Goal: Information Seeking & Learning: Learn about a topic

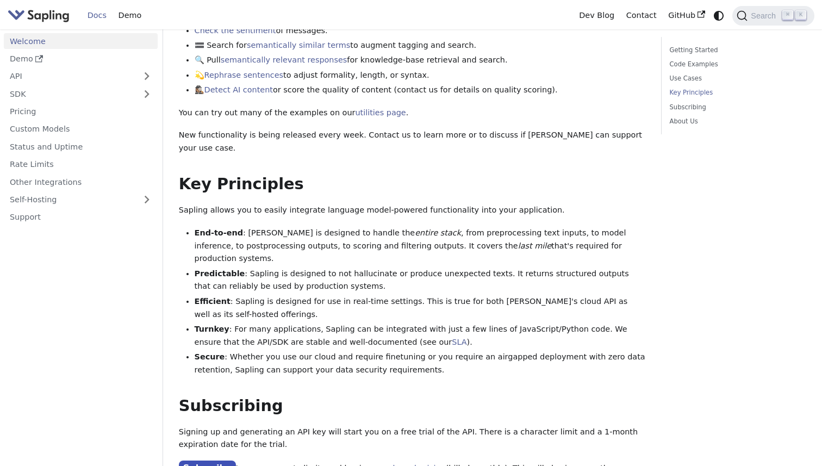
scroll to position [552, 0]
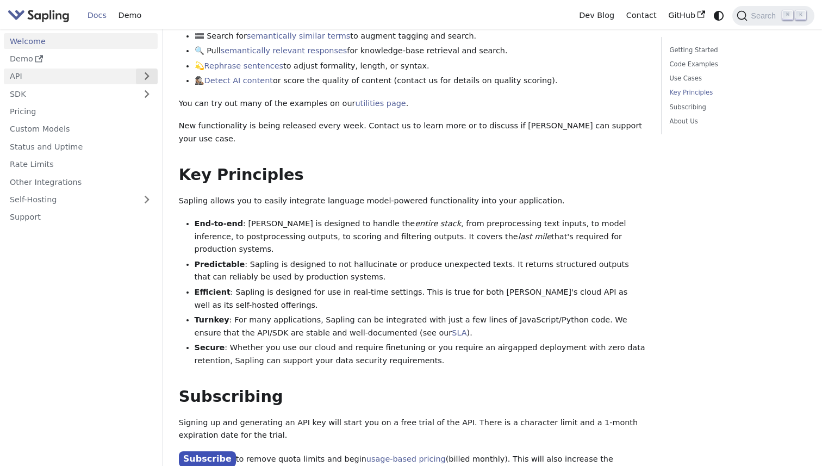
click at [148, 72] on button "Expand sidebar category 'API'" at bounding box center [147, 76] width 22 height 16
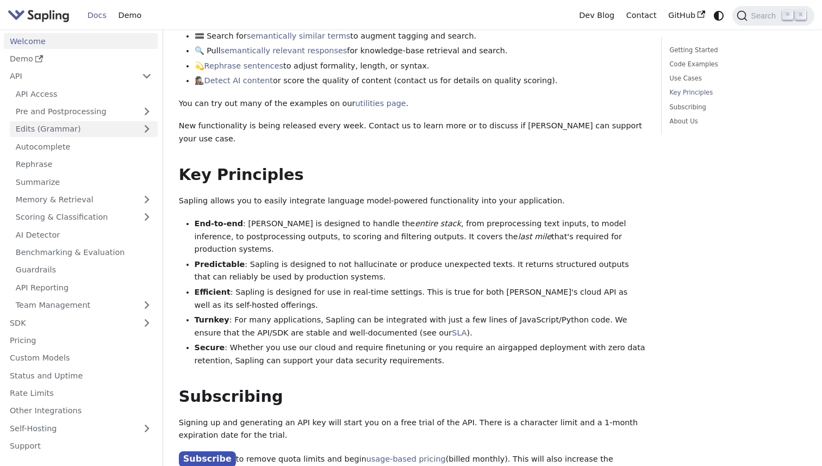
click at [145, 128] on link "Edits (Grammar)" at bounding box center [84, 129] width 148 height 16
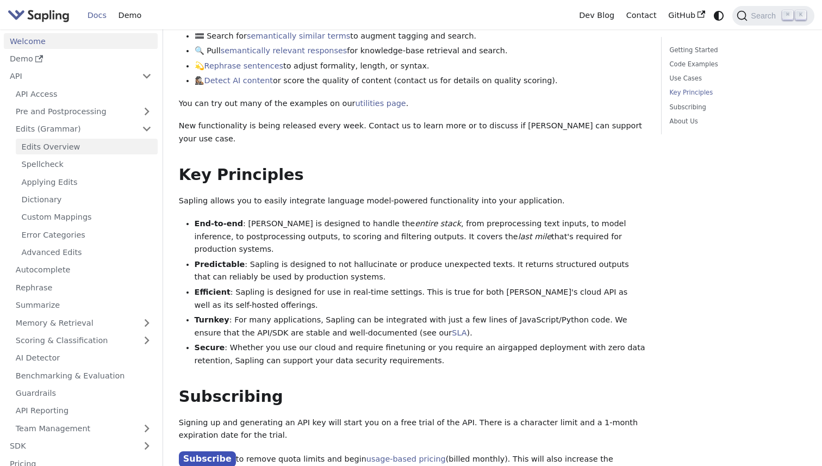
click at [121, 147] on link "Edits Overview" at bounding box center [87, 147] width 142 height 16
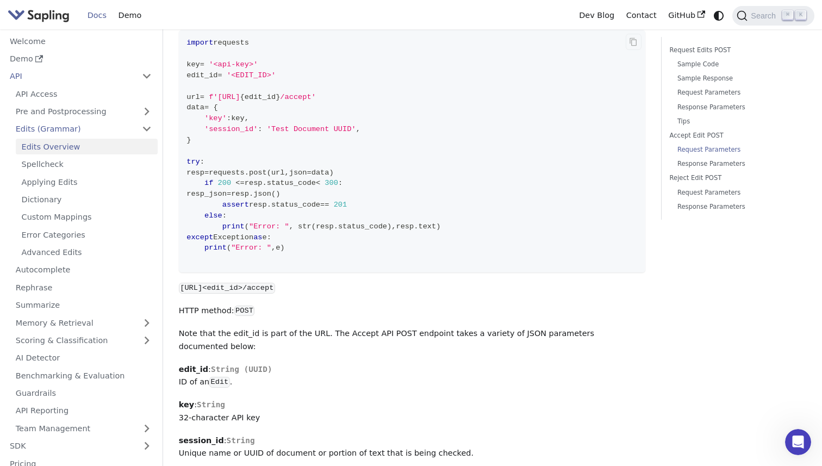
scroll to position [2155, 0]
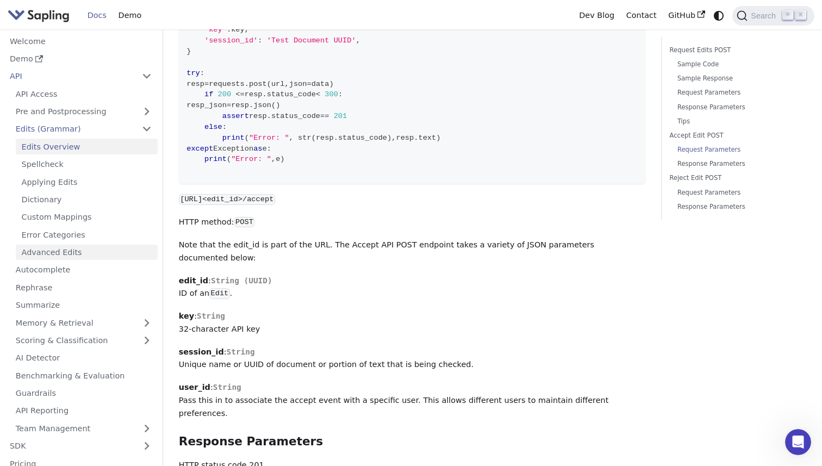
click at [102, 255] on link "Advanced Edits" at bounding box center [87, 253] width 142 height 16
